Goal: Information Seeking & Learning: Stay updated

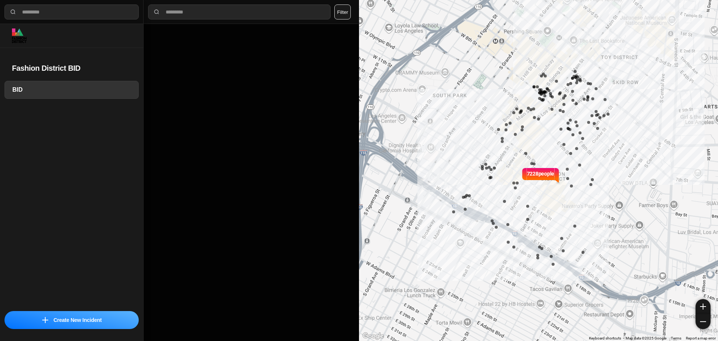
select select "*"
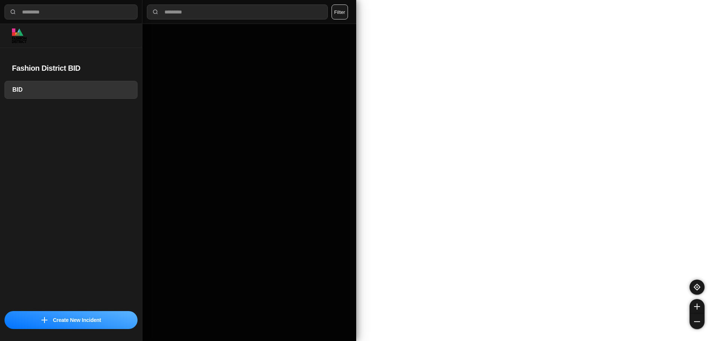
select select "*"
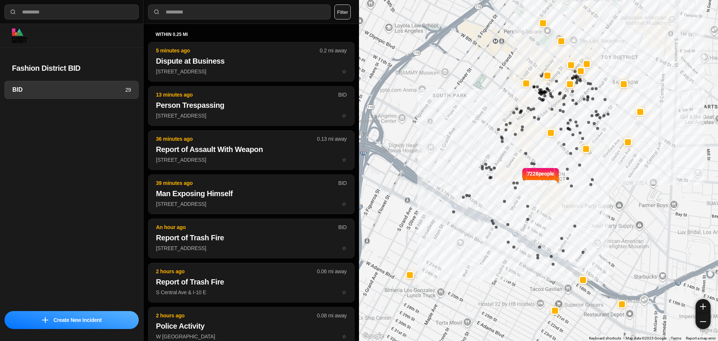
drag, startPoint x: 0, startPoint y: 0, endPoint x: 442, endPoint y: 145, distance: 465.6
click at [442, 145] on div "7228 people" at bounding box center [538, 170] width 359 height 341
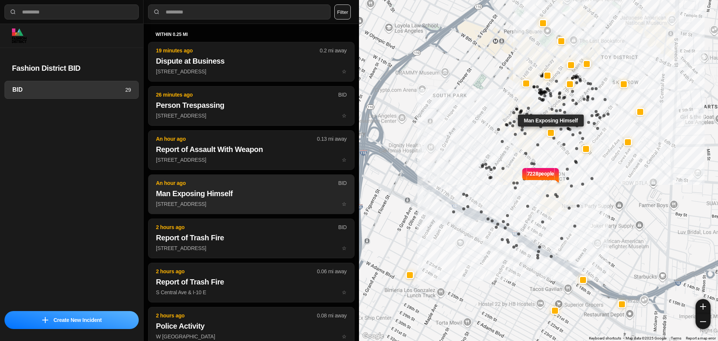
click at [182, 186] on button "An hour ago BID Man Exposing Himself 305 East 9Th Street ☆" at bounding box center [251, 194] width 206 height 40
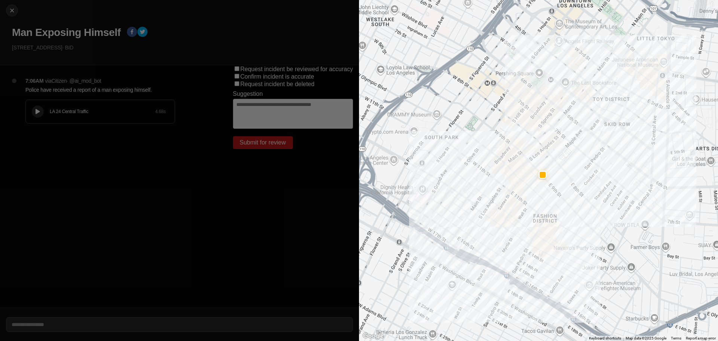
click at [43, 110] on button at bounding box center [38, 111] width 12 height 12
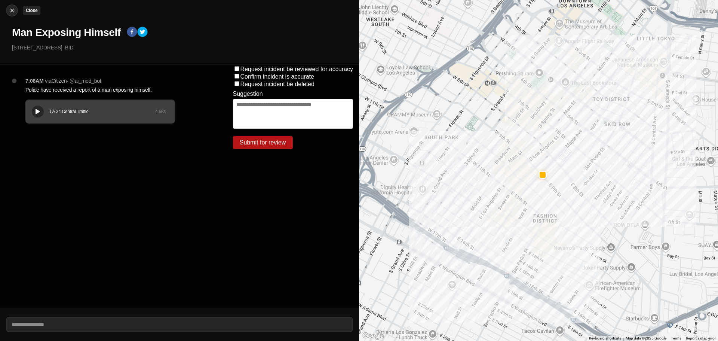
click at [10, 10] on img at bounding box center [11, 10] width 7 height 7
select select "*"
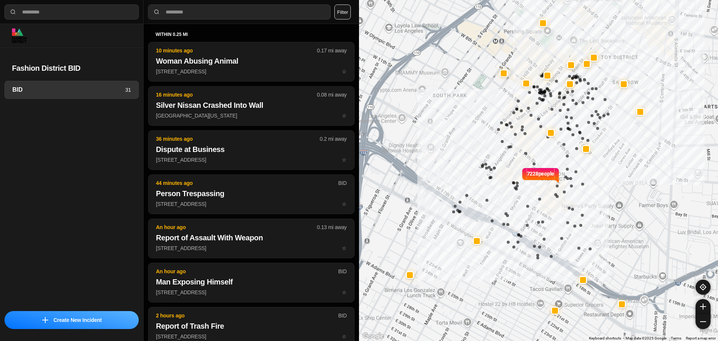
select select "*"
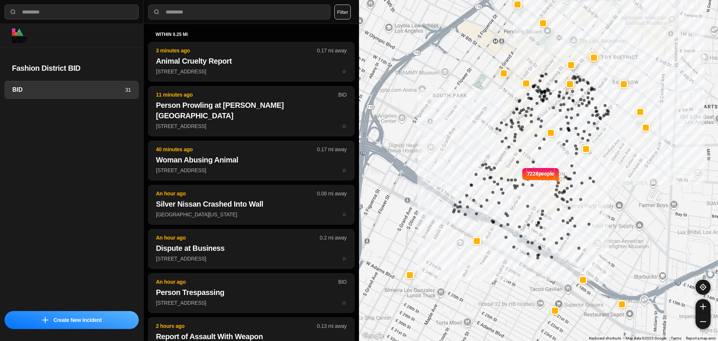
select select "*"
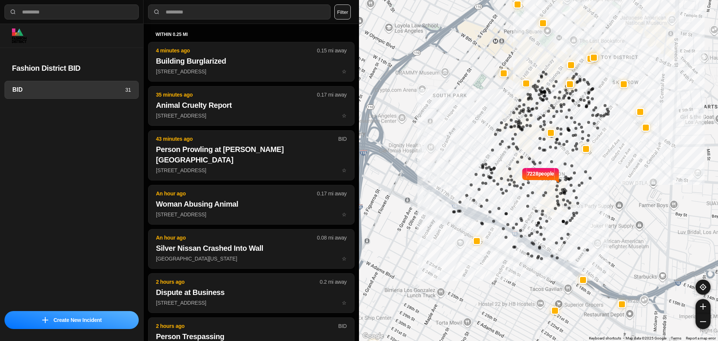
select select "*"
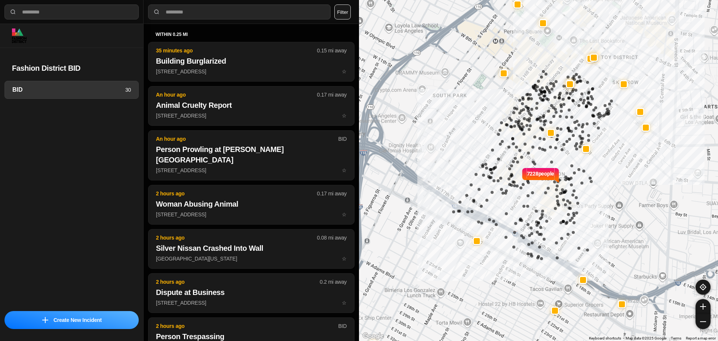
select select "*"
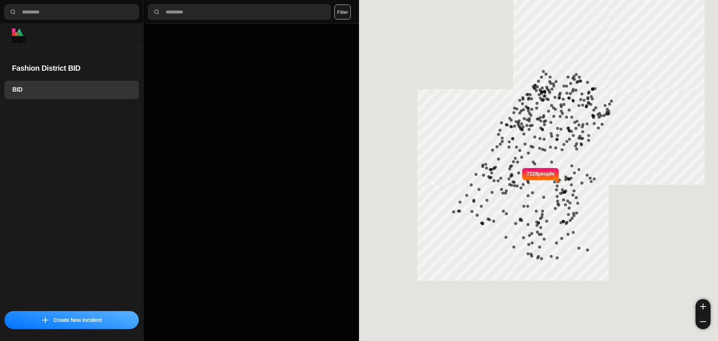
select select "*"
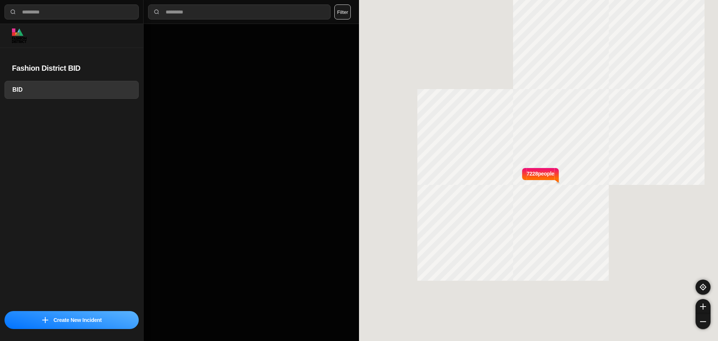
select select "*"
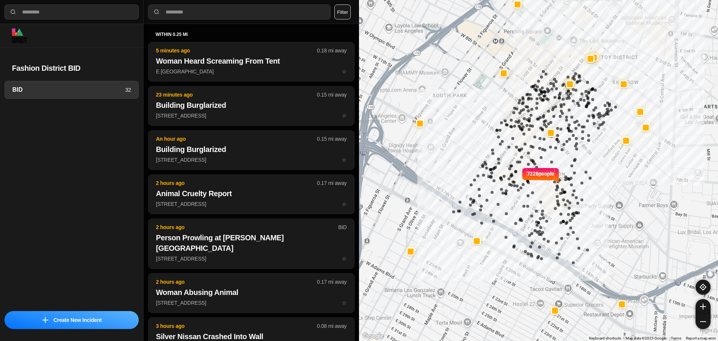
select select "*"
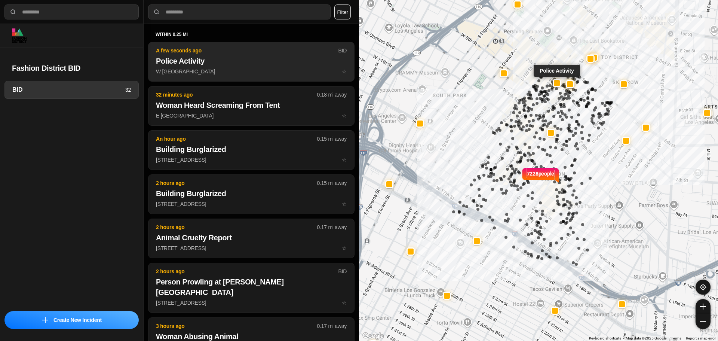
click at [257, 57] on h2 "Police Activity" at bounding box center [251, 61] width 191 height 10
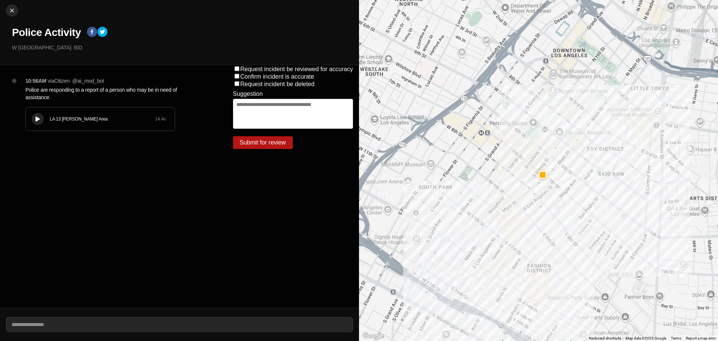
click at [38, 122] on div at bounding box center [37, 119] width 7 height 6
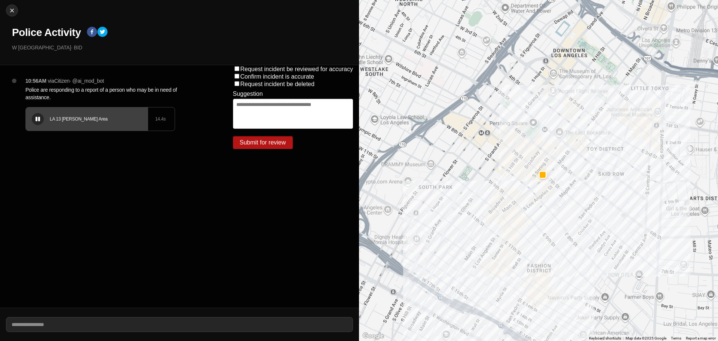
click at [40, 119] on div at bounding box center [37, 119] width 7 height 6
click at [15, 11] on img at bounding box center [11, 10] width 7 height 7
select select "*"
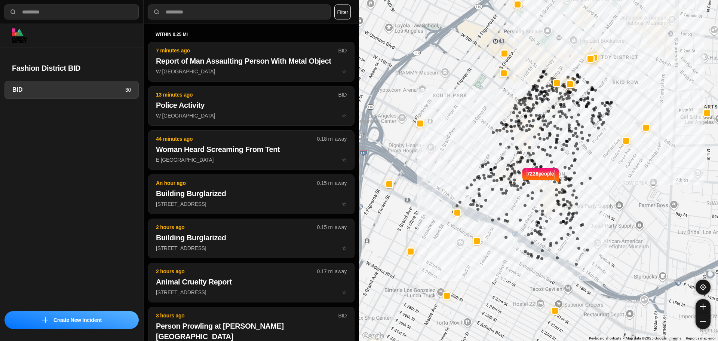
select select "*"
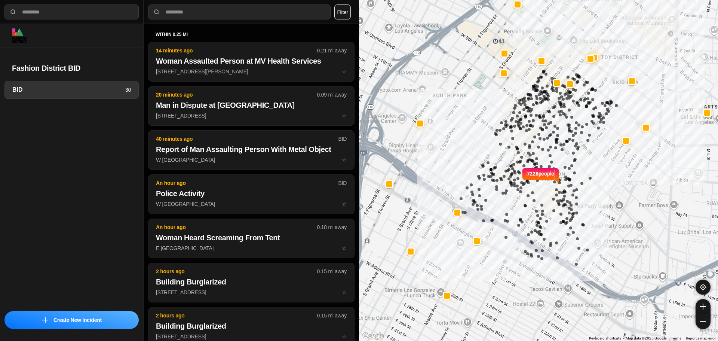
select select "*"
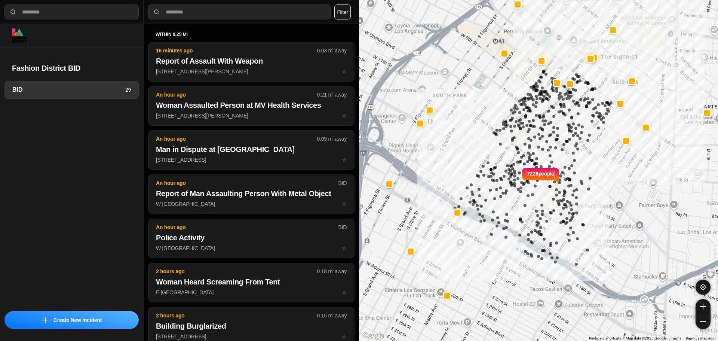
select select "*"
